Goal: Task Accomplishment & Management: Manage account settings

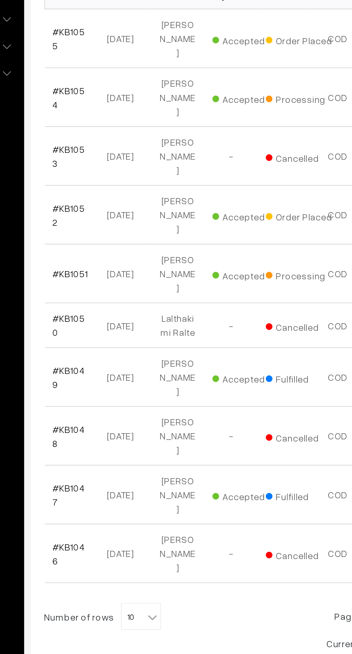
click at [164, 499] on span "10" at bounding box center [160, 506] width 21 height 14
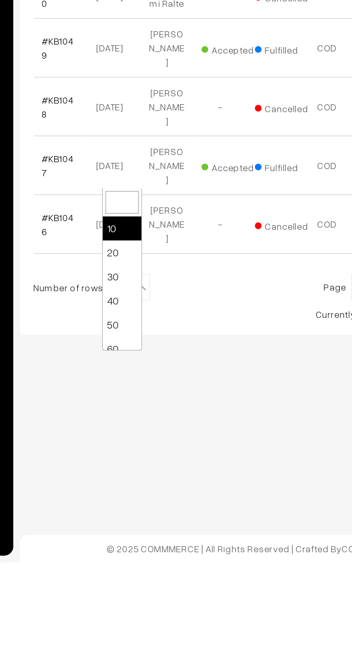
select select "30"
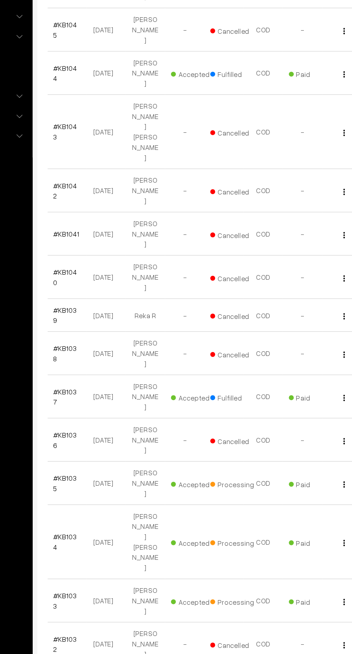
scroll to position [368, 0]
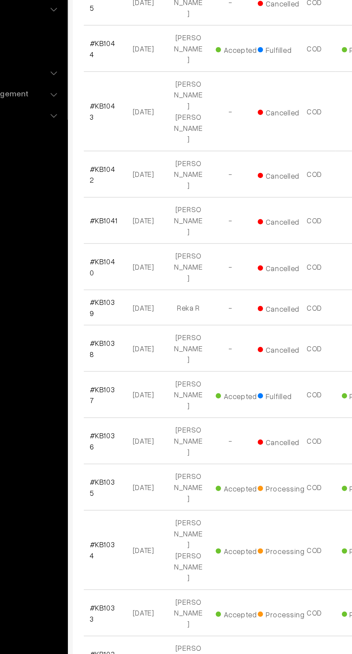
click at [129, 461] on link "#KB1035" at bounding box center [121, 468] width 17 height 14
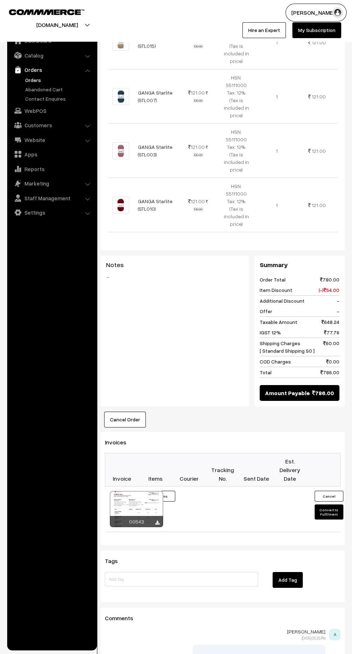
scroll to position [392, 0]
click at [337, 505] on button "Convert to Fulfilment" at bounding box center [329, 512] width 29 height 15
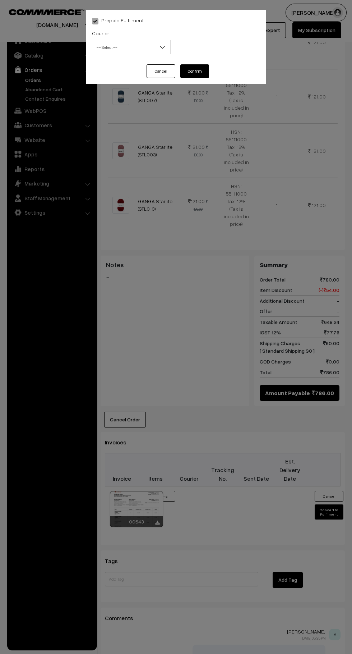
click at [160, 51] on span "-- Select --" at bounding box center [131, 47] width 78 height 13
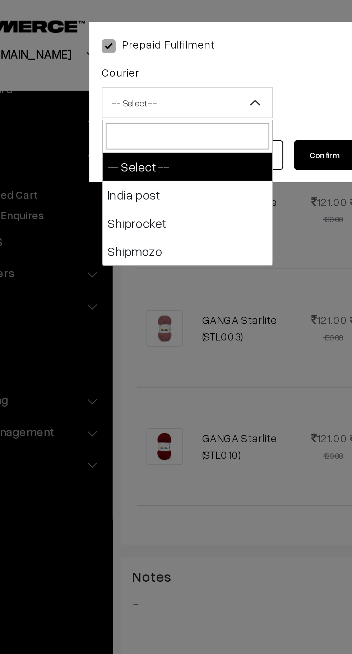
select select "1"
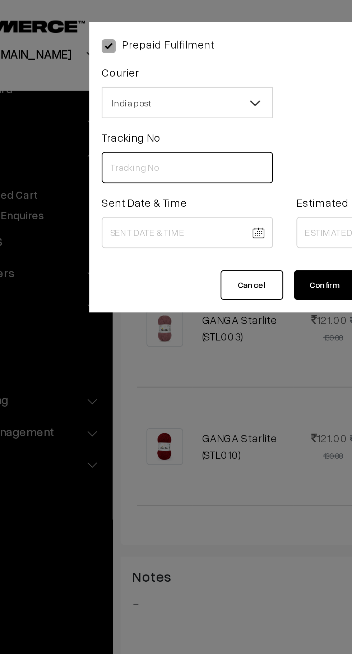
click at [129, 79] on input "text" at bounding box center [131, 77] width 79 height 14
type input "-------"
click at [151, 108] on body "Thank you for showing interest. Our team will call you shortly. Close knitbirds…" at bounding box center [176, 168] width 352 height 1120
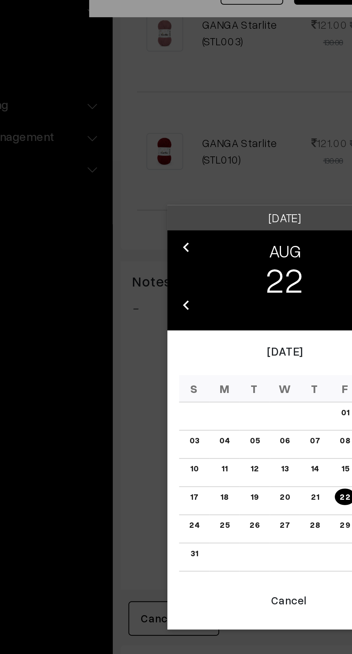
click at [190, 364] on link "21" at bounding box center [190, 364] width 8 height 8
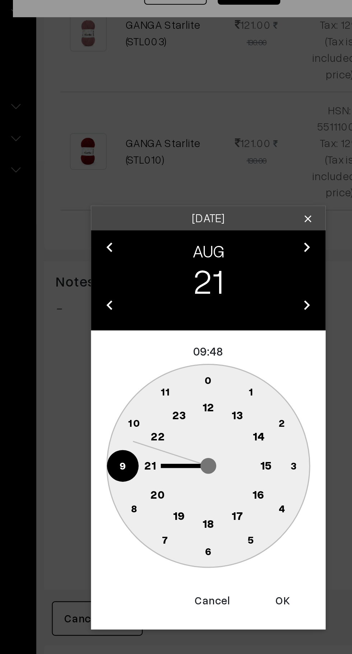
click at [141, 349] on circle at bounding box center [136, 349] width 15 height 15
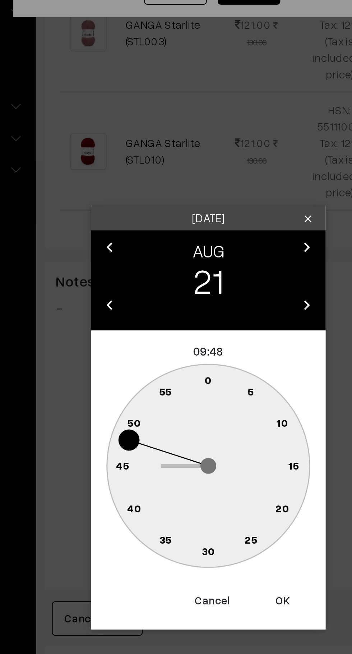
click at [181, 311] on circle at bounding box center [184, 312] width 10 height 10
type input "21-08-2025 09:02"
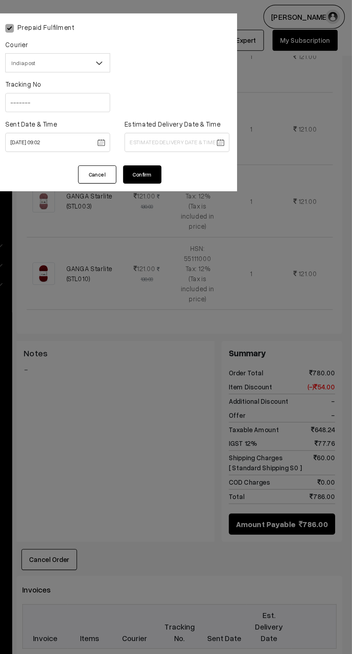
click at [221, 109] on body "Thank you for showing interest. Our team will call you shortly. Close knitbirds…" at bounding box center [176, 168] width 352 height 1120
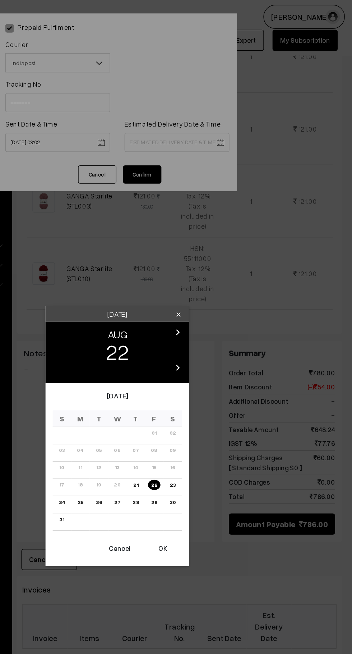
click at [149, 377] on link "25" at bounding box center [148, 377] width 9 height 8
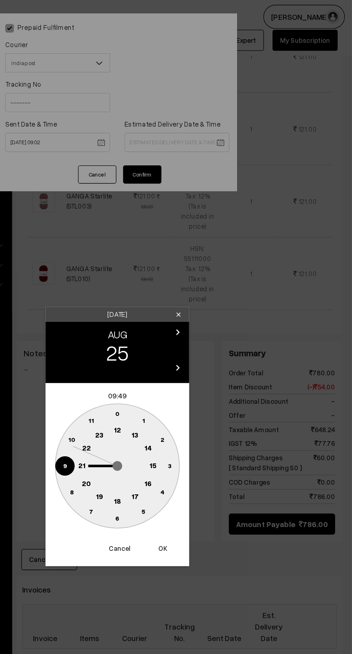
click at [199, 362] on text "16" at bounding box center [199, 362] width 6 height 6
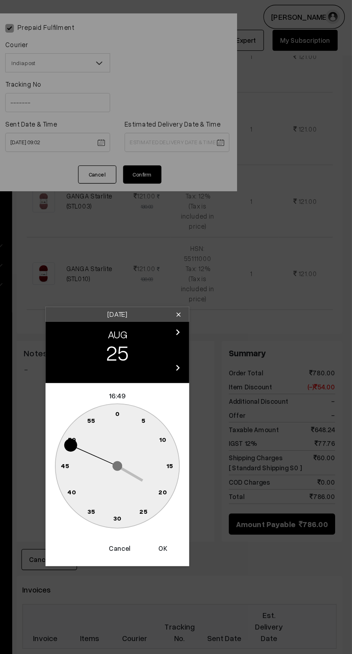
click at [183, 313] on circle at bounding box center [184, 312] width 10 height 10
type input "25-08-2025 16:02"
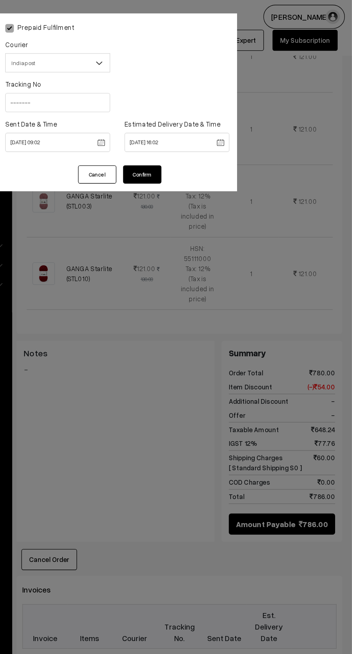
click at [205, 133] on button "Confirm" at bounding box center [195, 131] width 29 height 14
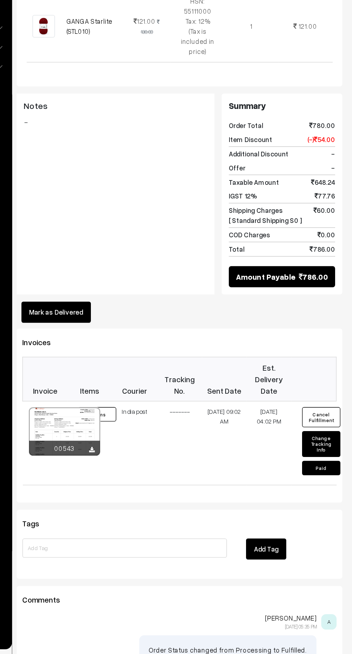
scroll to position [415, 0]
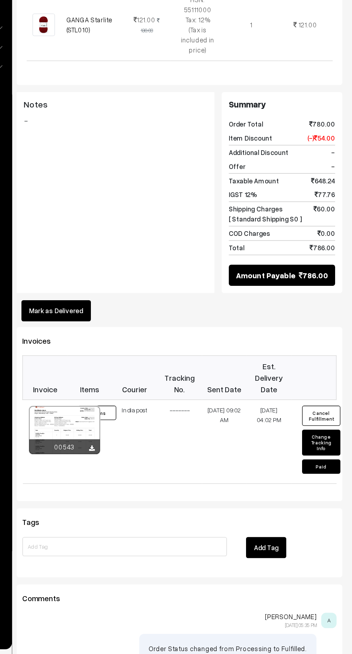
click at [337, 486] on button "Change Tracking Info" at bounding box center [329, 495] width 29 height 19
select select "1"
type input "-------"
type input "21-08-2025 09:02"
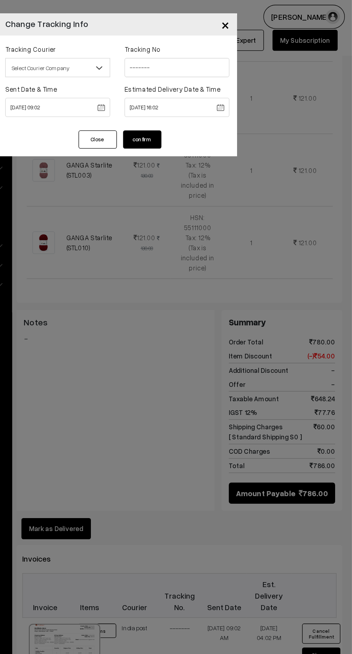
click at [239, 81] on body "Thank you for showing interest. Our team will call you shortly. Close knitbirds…" at bounding box center [176, 153] width 352 height 1137
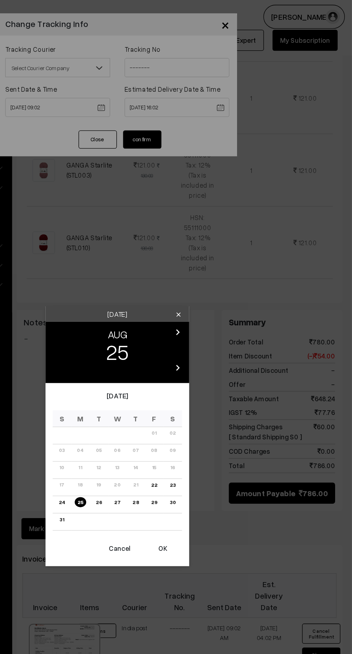
click at [190, 377] on link "28" at bounding box center [190, 377] width 9 height 8
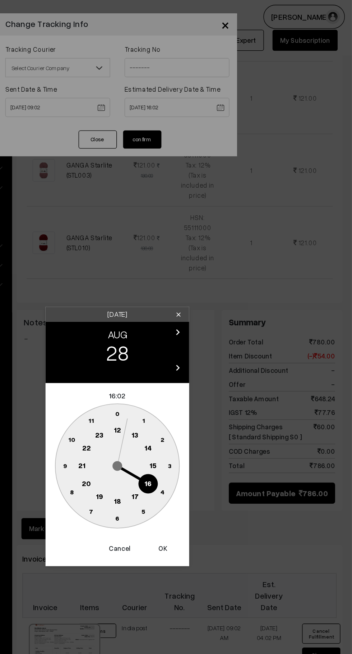
click at [217, 412] on button "OK" at bounding box center [210, 411] width 29 height 16
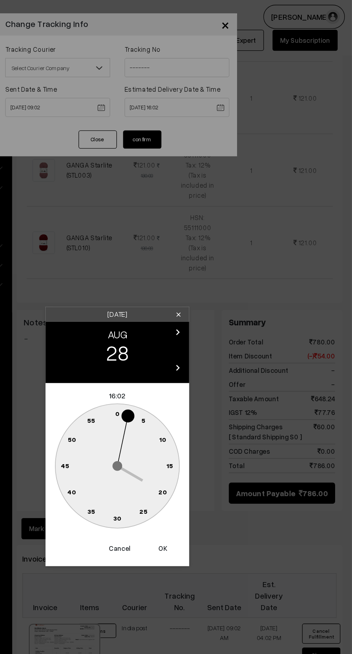
click at [210, 369] on text "20" at bounding box center [210, 369] width 6 height 6
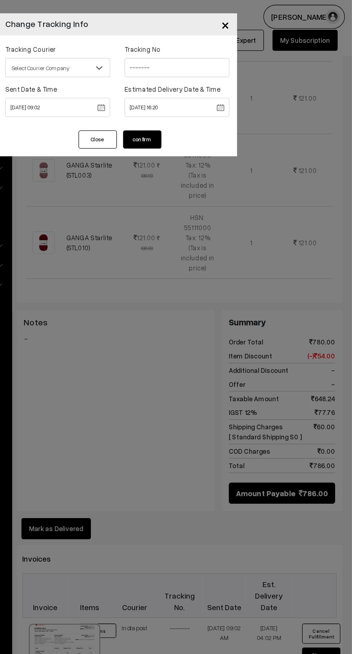
click at [251, 81] on body "Thank you for showing interest. Our team will call you shortly. Close knitbirds…" at bounding box center [176, 153] width 352 height 1137
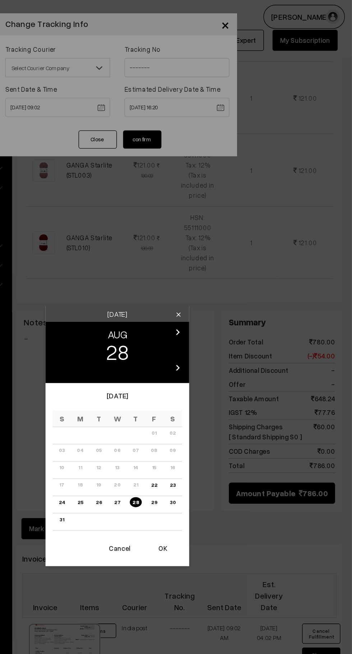
click at [190, 377] on link "28" at bounding box center [190, 377] width 9 height 8
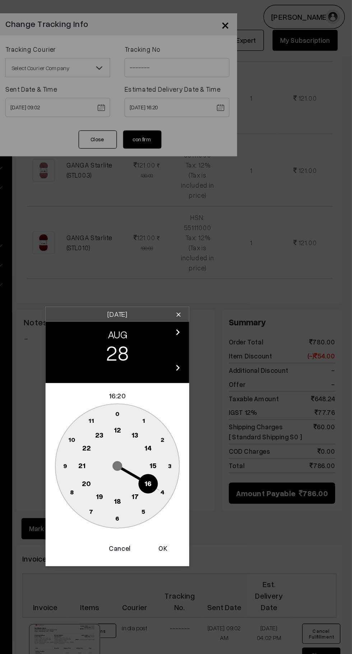
click at [199, 363] on text "16" at bounding box center [199, 362] width 6 height 6
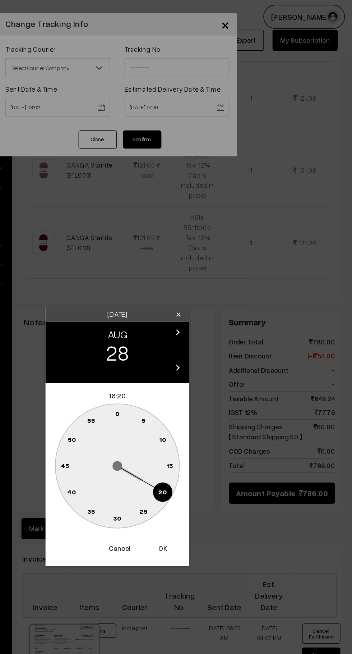
click at [181, 315] on circle at bounding box center [184, 312] width 10 height 10
type input "28-08-2025 16:02"
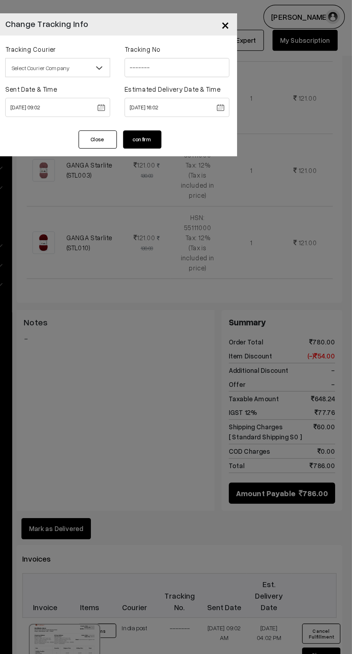
click at [197, 102] on button "confirm" at bounding box center [195, 105] width 29 height 14
